Goal: Information Seeking & Learning: Check status

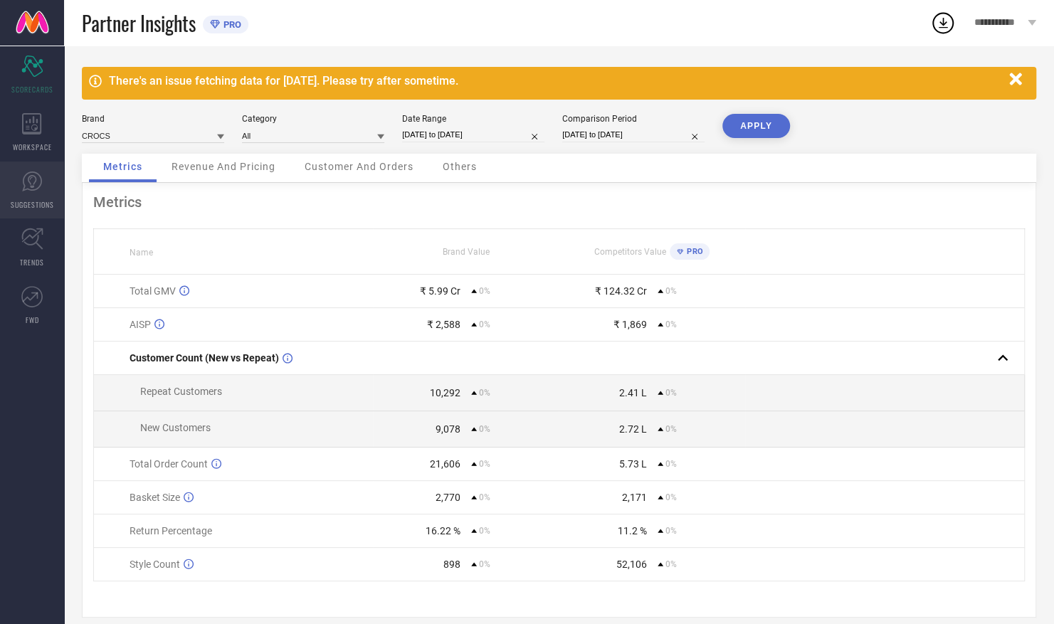
click at [30, 188] on icon at bounding box center [31, 181] width 21 height 21
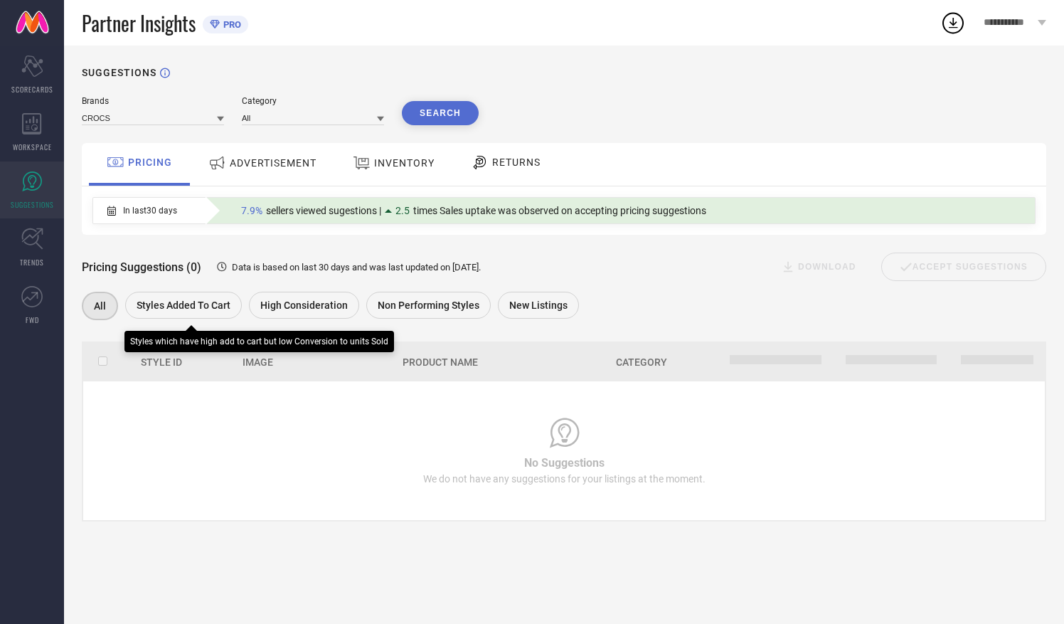
click at [201, 309] on span "Styles Added To Cart" at bounding box center [184, 304] width 94 height 11
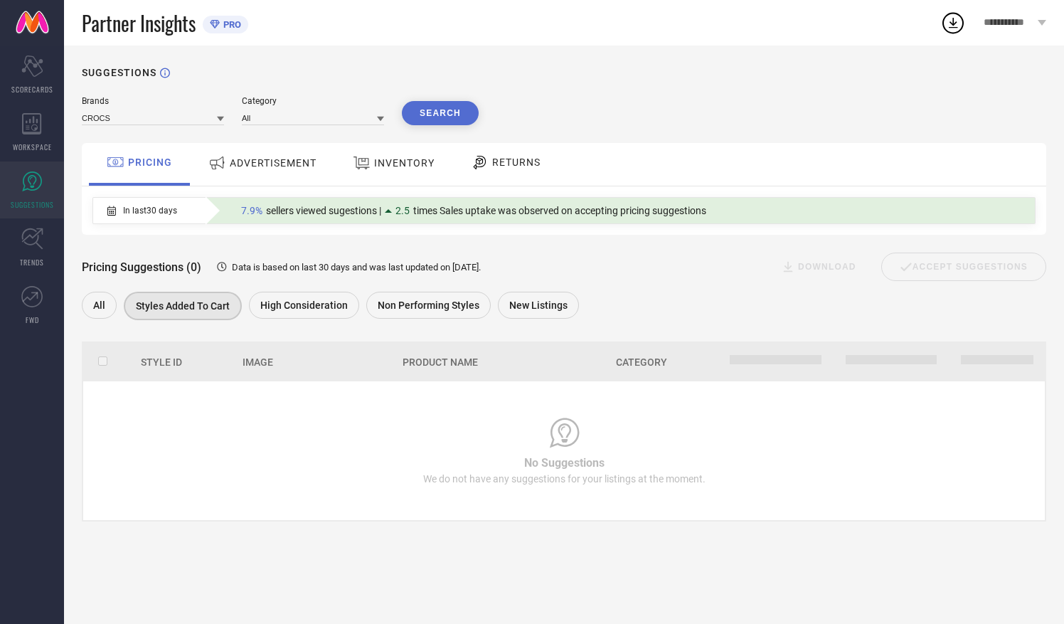
click at [433, 112] on button "Search" at bounding box center [440, 113] width 77 height 24
click at [407, 306] on span "Non Performing Styles" at bounding box center [429, 304] width 102 height 11
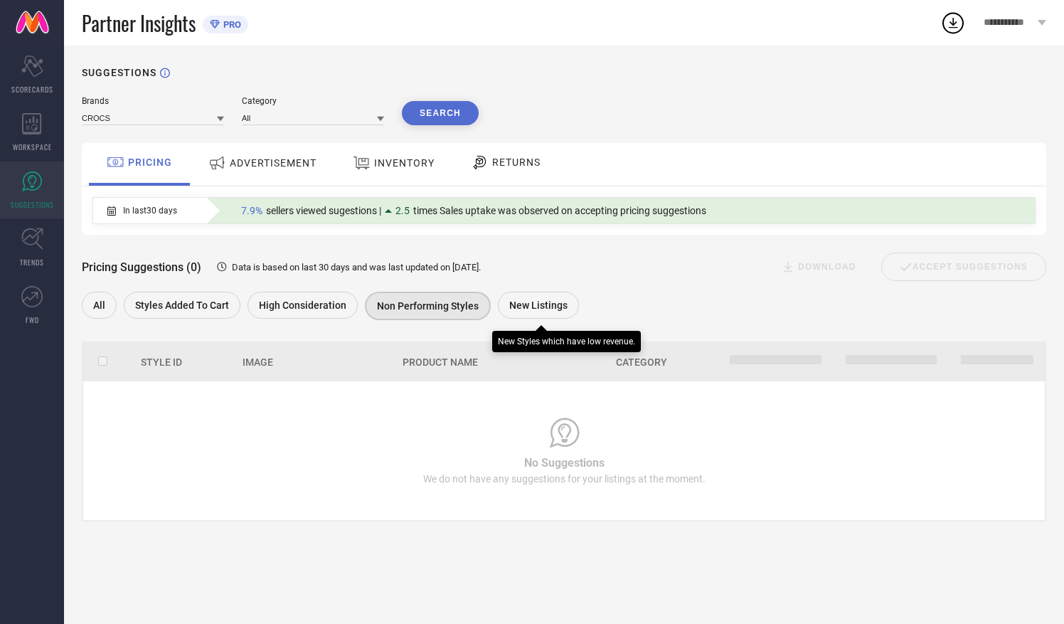
click at [519, 302] on span "New Listings" at bounding box center [538, 304] width 58 height 11
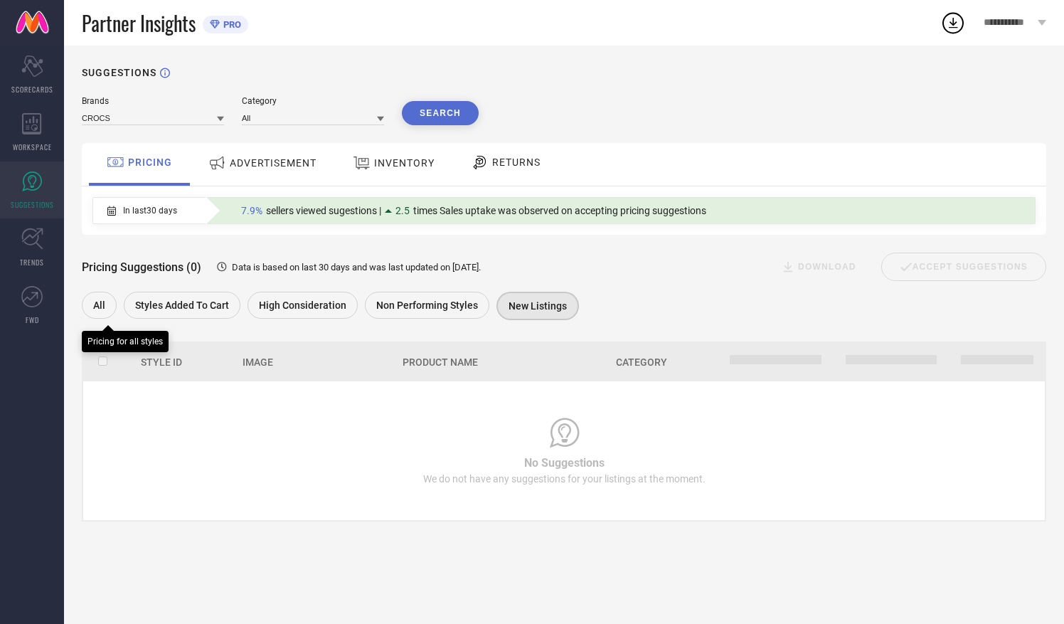
click at [102, 300] on div "All" at bounding box center [99, 305] width 35 height 27
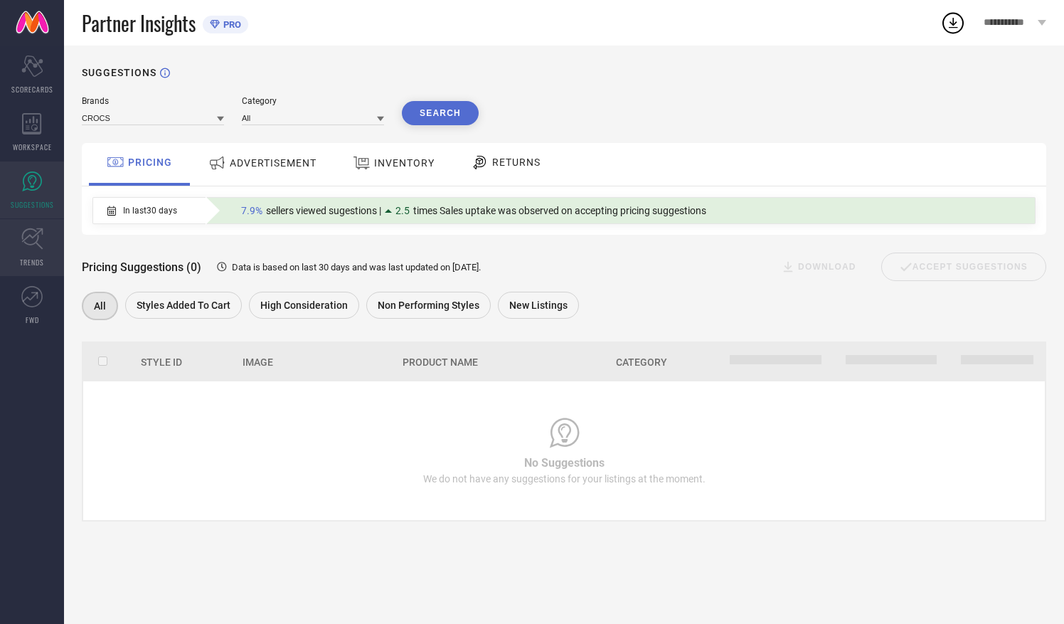
click at [34, 248] on icon at bounding box center [32, 239] width 22 height 22
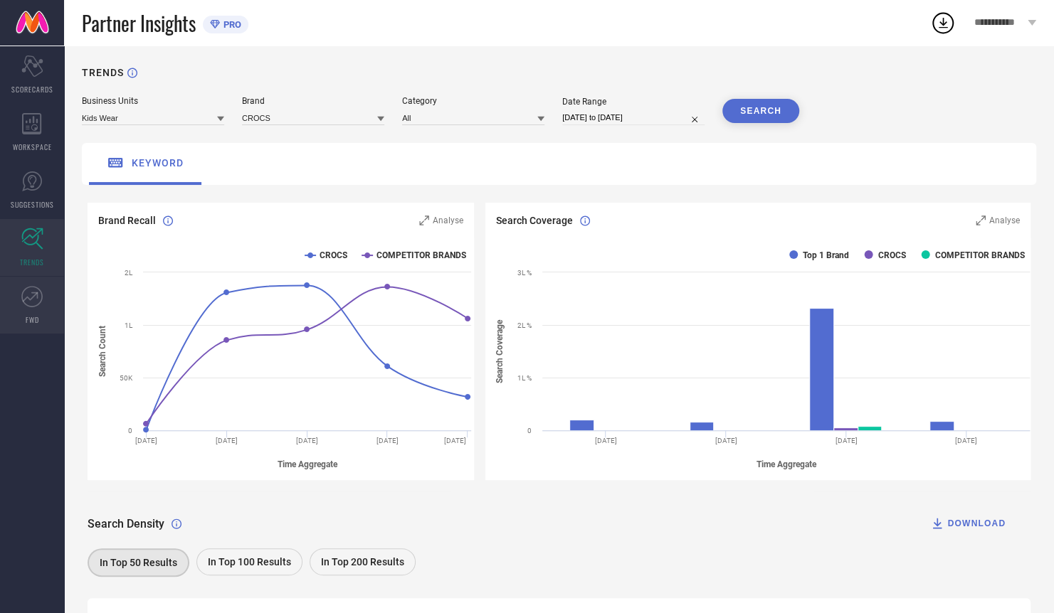
click at [39, 295] on icon at bounding box center [31, 296] width 21 height 21
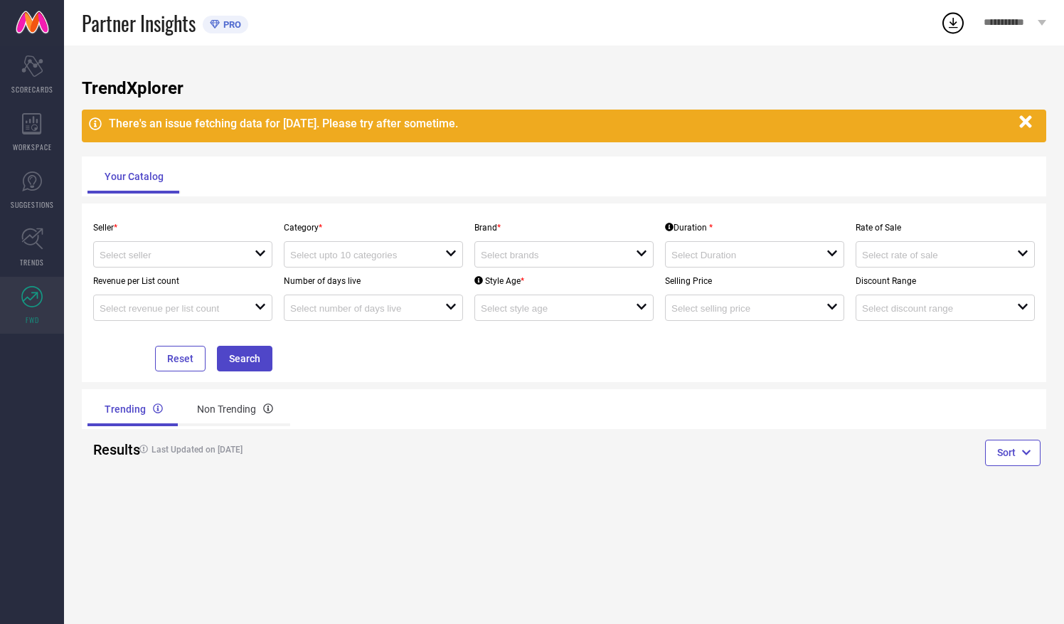
click at [1038, 21] on icon at bounding box center [1042, 23] width 9 height 6
click at [19, 71] on div "Scorecard SCORECARDS" at bounding box center [32, 74] width 64 height 57
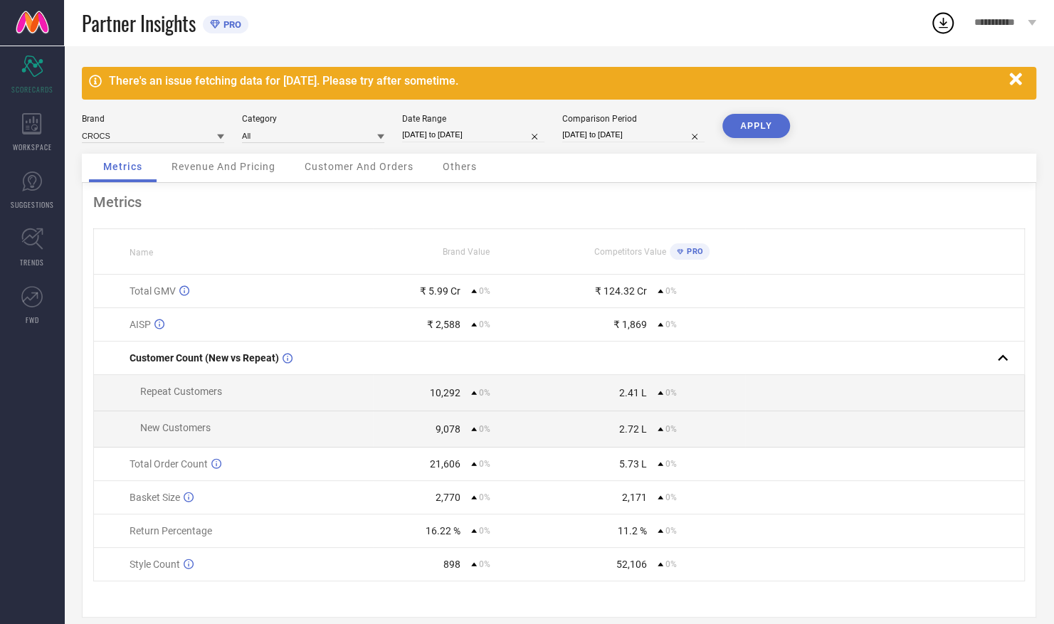
click at [216, 172] on span "Revenue And Pricing" at bounding box center [223, 166] width 104 height 11
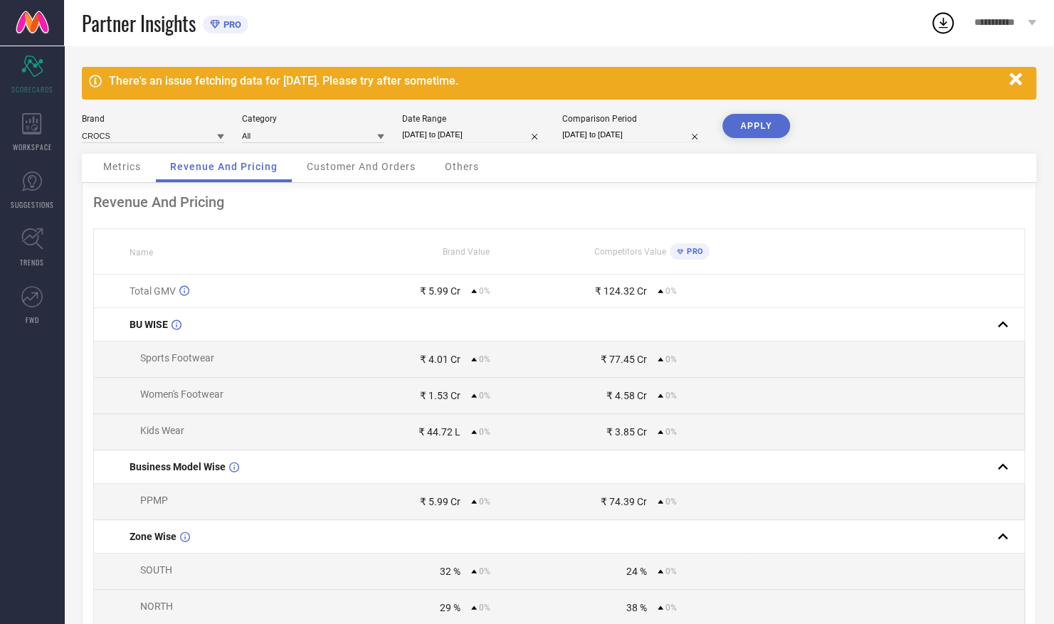
click at [360, 169] on span "Customer And Orders" at bounding box center [361, 166] width 109 height 11
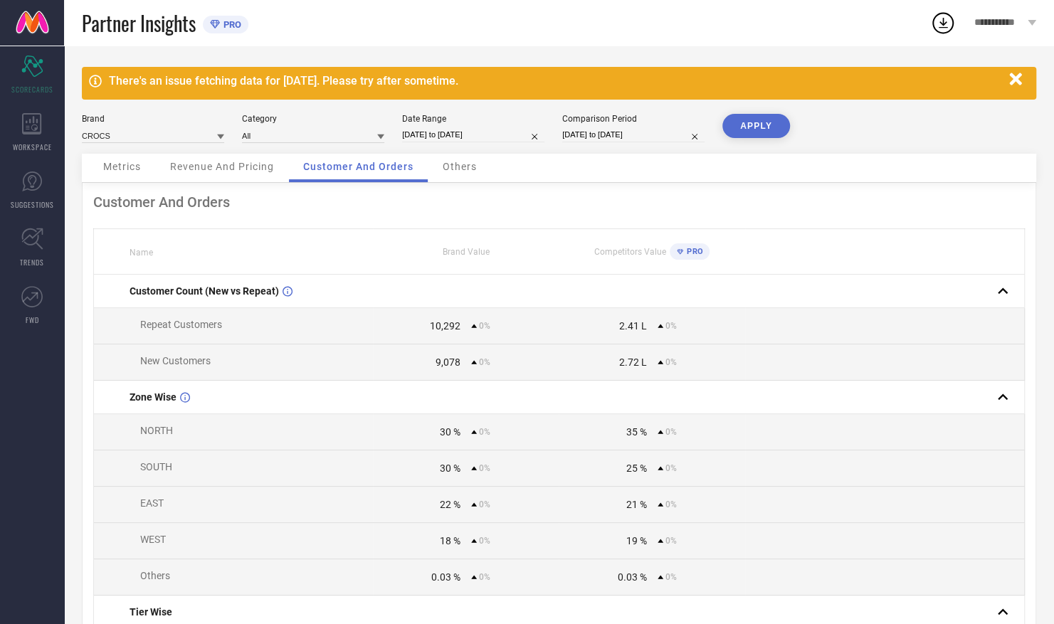
click at [462, 171] on span "Others" at bounding box center [459, 166] width 34 height 11
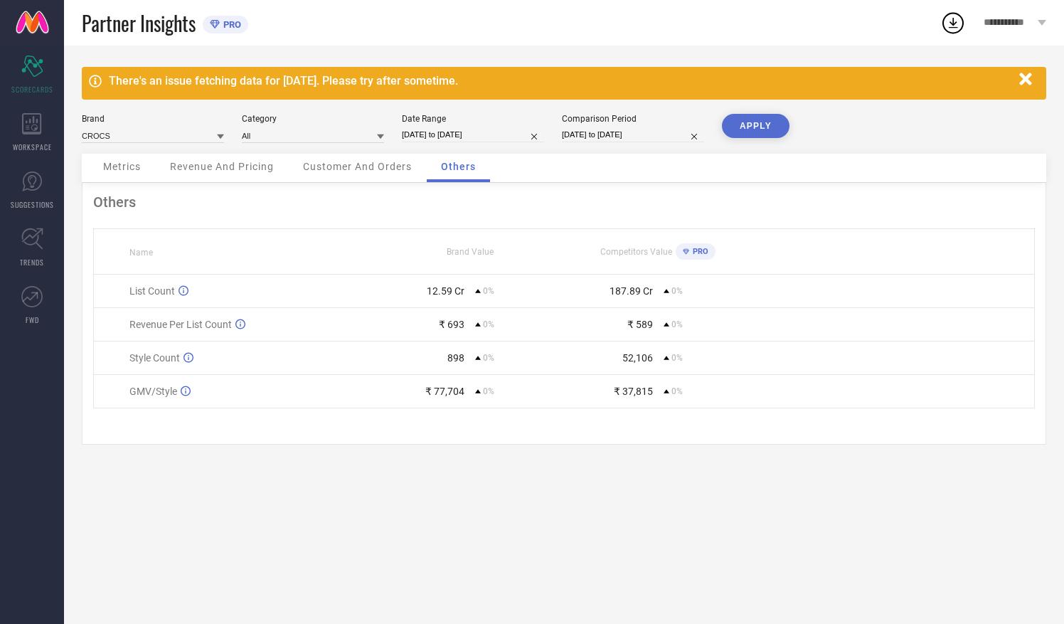
click at [18, 36] on link at bounding box center [32, 23] width 64 height 46
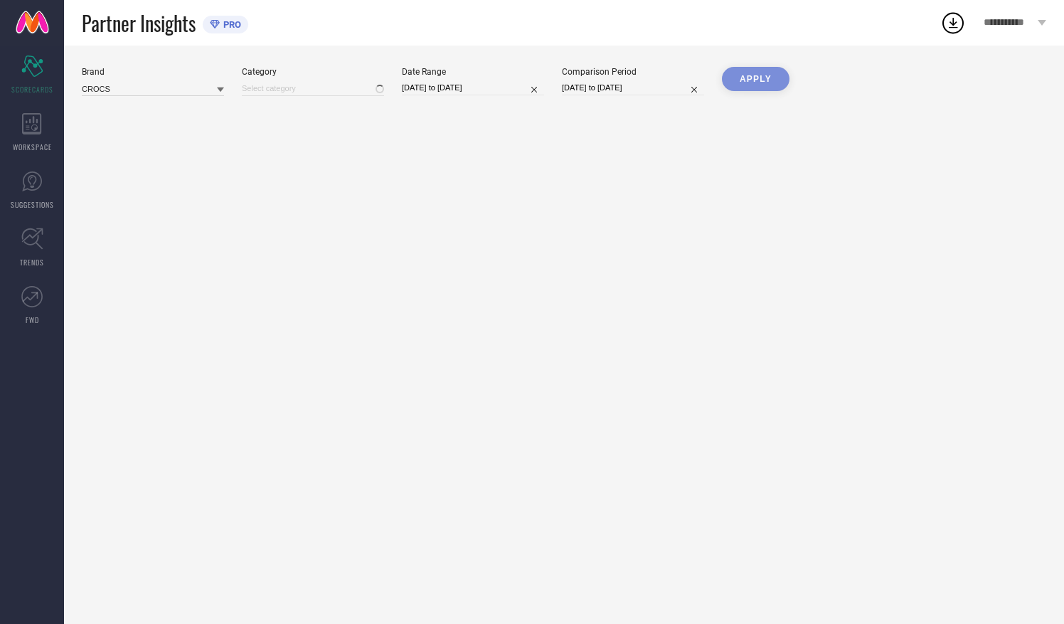
type input "All"
